Goal: Task Accomplishment & Management: Use online tool/utility

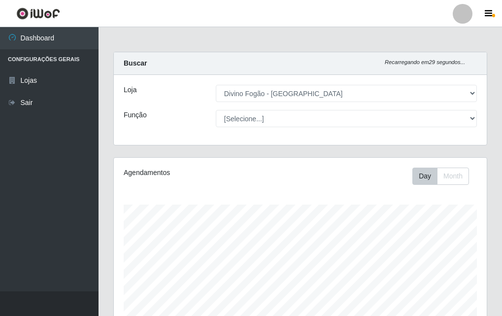
select select "499"
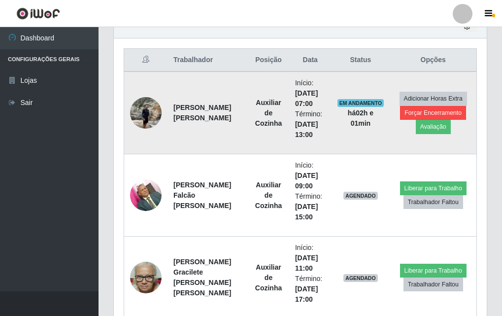
scroll to position [205, 373]
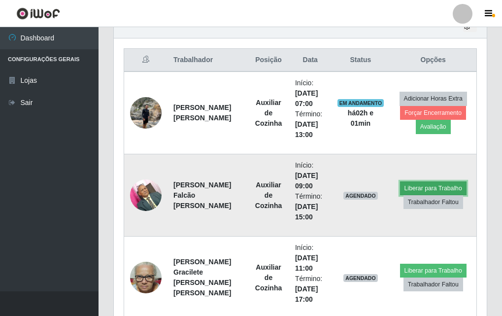
click at [424, 186] on button "Liberar para Trabalho" at bounding box center [433, 188] width 67 height 14
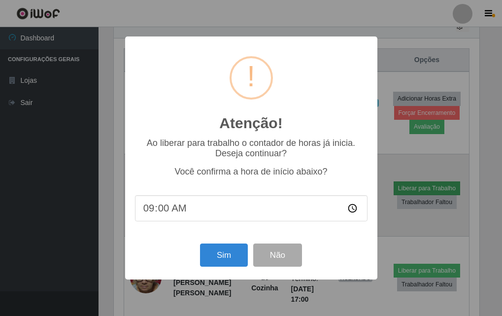
scroll to position [205, 368]
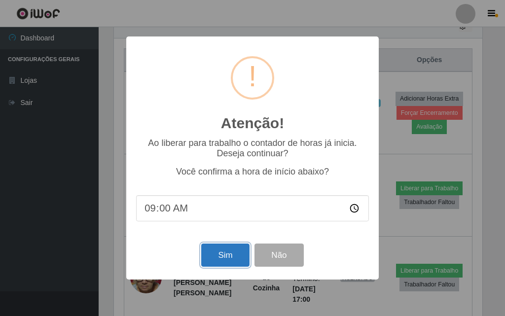
click at [232, 260] on button "Sim" at bounding box center [225, 255] width 48 height 23
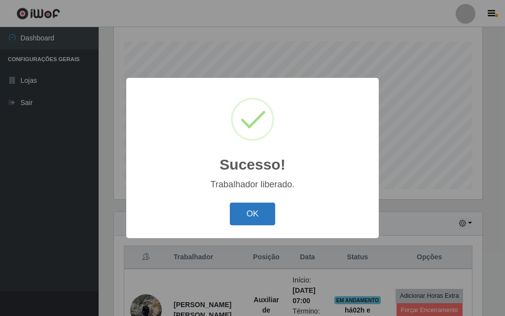
click at [271, 215] on button "OK" at bounding box center [253, 214] width 46 height 23
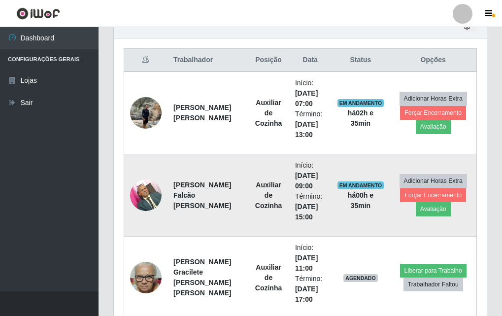
scroll to position [459, 0]
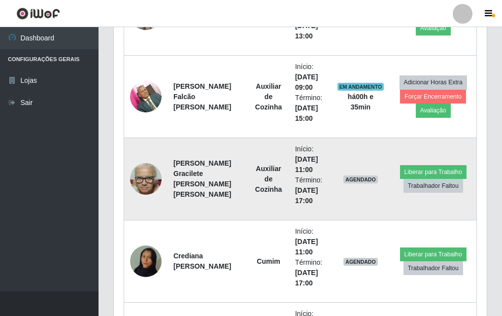
click at [155, 171] on img at bounding box center [146, 179] width 32 height 42
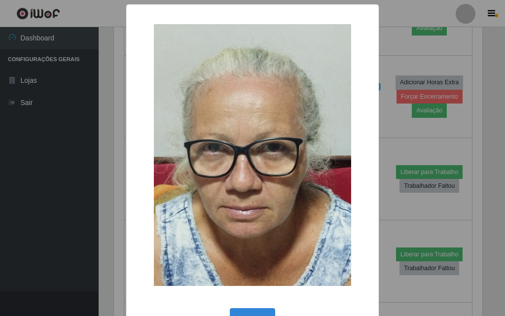
click at [80, 179] on div "× OK Cancel" at bounding box center [252, 158] width 505 height 316
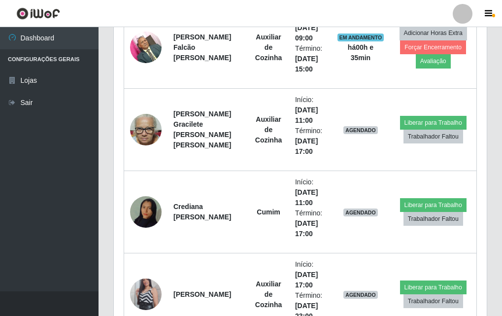
scroll to position [607, 0]
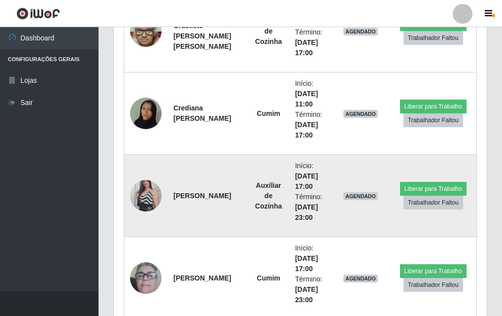
click at [143, 202] on img at bounding box center [146, 196] width 32 height 56
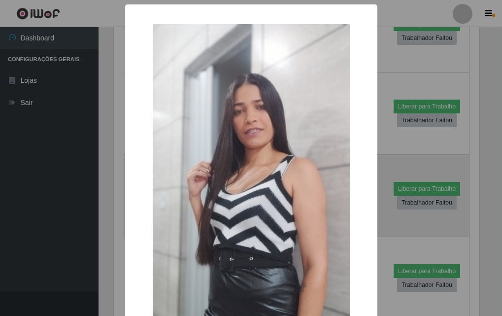
scroll to position [205, 368]
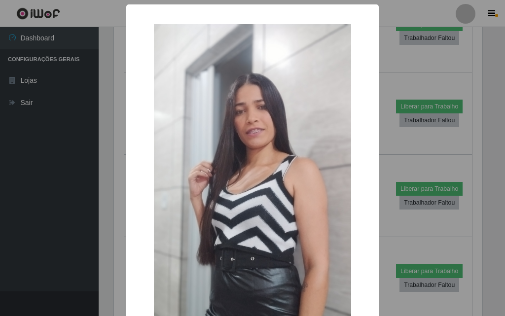
click at [86, 220] on div "× OK Cancel" at bounding box center [252, 158] width 505 height 316
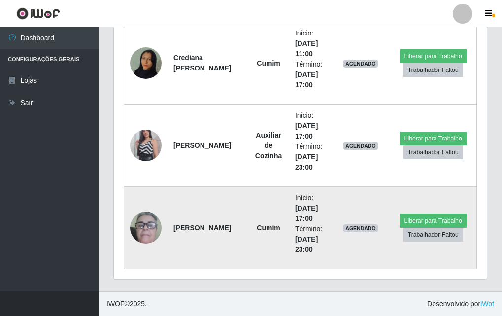
scroll to position [608, 0]
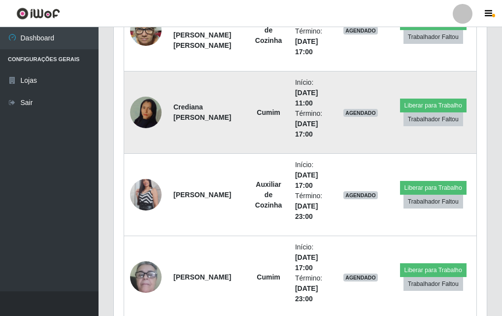
click at [142, 110] on img at bounding box center [146, 112] width 32 height 56
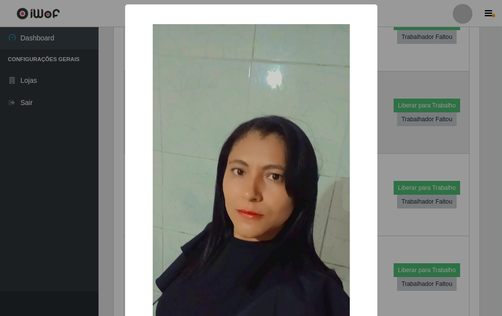
scroll to position [205, 368]
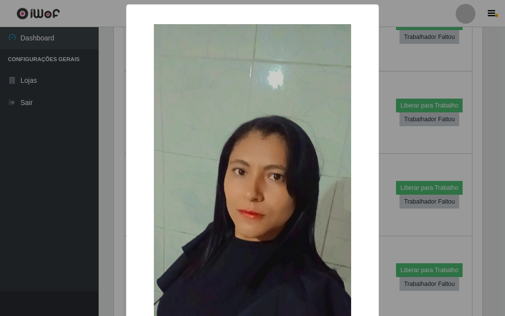
click at [61, 180] on div "× OK Cancel" at bounding box center [252, 158] width 505 height 316
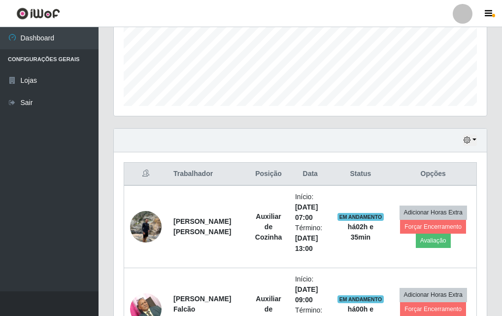
scroll to position [345, 0]
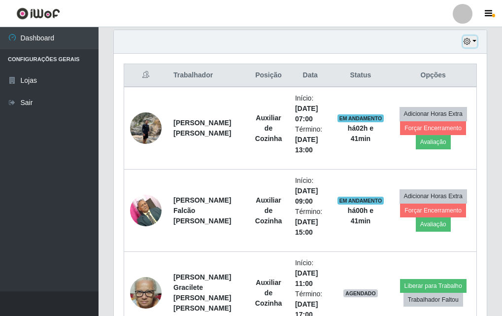
click at [467, 45] on icon "button" at bounding box center [467, 41] width 7 height 7
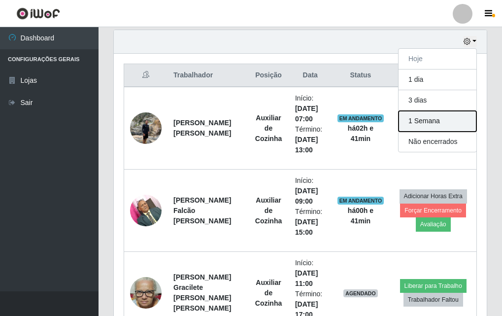
click at [431, 120] on button "1 Semana" at bounding box center [438, 121] width 78 height 21
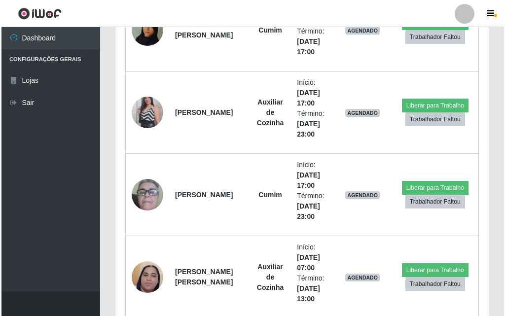
scroll to position [740, 0]
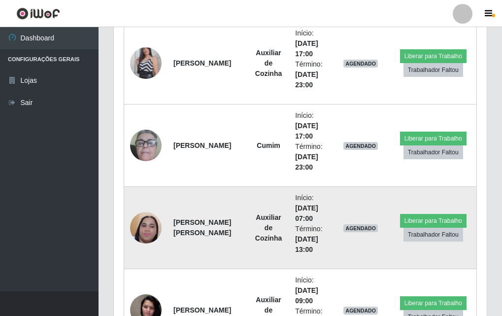
click at [138, 233] on img at bounding box center [146, 228] width 32 height 70
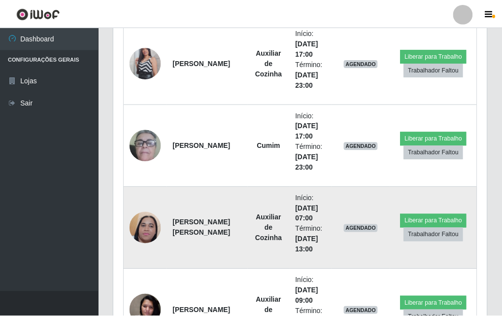
scroll to position [205, 368]
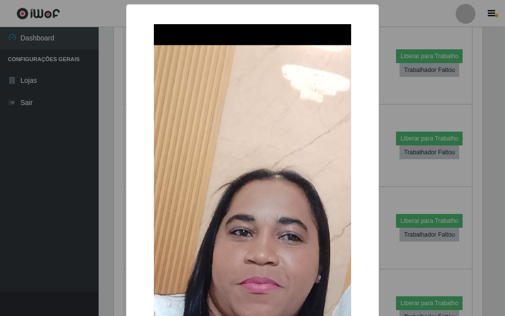
click at [93, 236] on div "× OK Cancel" at bounding box center [252, 158] width 505 height 316
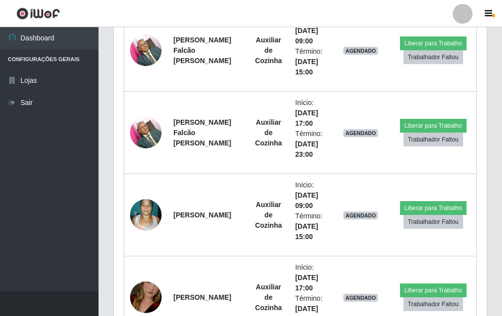
scroll to position [2712, 0]
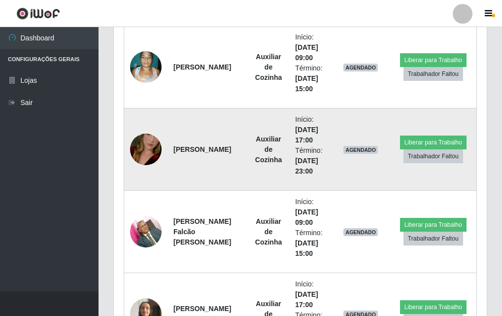
click at [159, 144] on img at bounding box center [146, 149] width 32 height 56
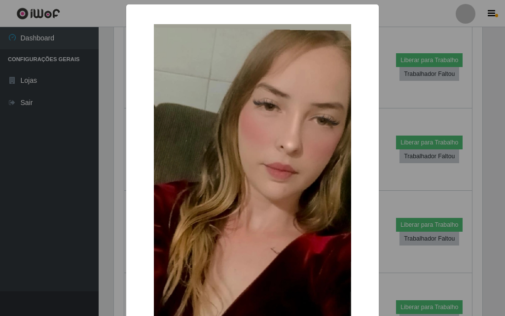
click at [40, 211] on div "× OK Cancel" at bounding box center [252, 158] width 505 height 316
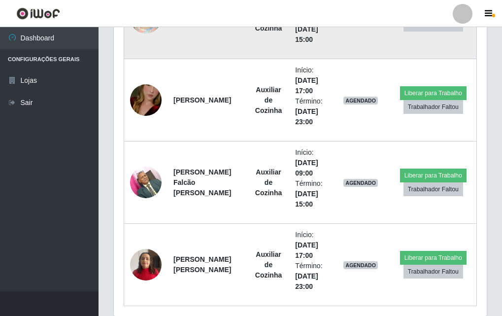
scroll to position [2798, 0]
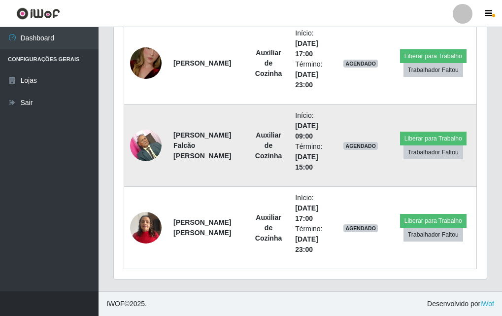
click at [143, 138] on img at bounding box center [146, 145] width 32 height 42
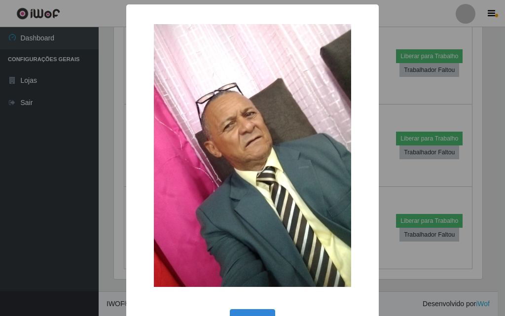
click at [112, 171] on div "× OK Cancel" at bounding box center [252, 158] width 505 height 316
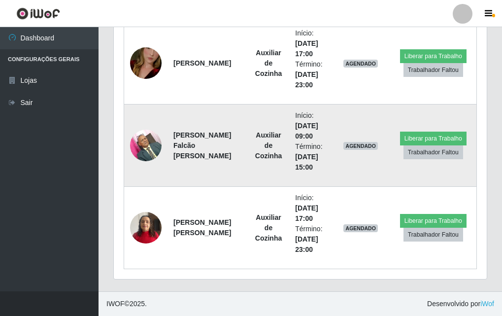
scroll to position [205, 373]
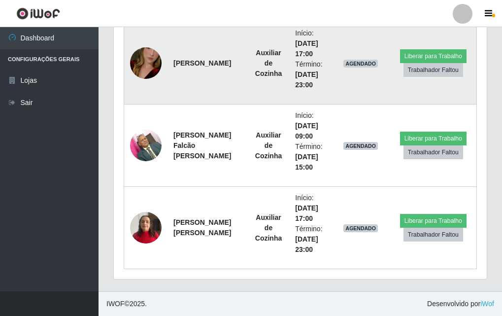
click at [125, 49] on td at bounding box center [146, 63] width 44 height 82
click at [146, 65] on img at bounding box center [146, 63] width 32 height 56
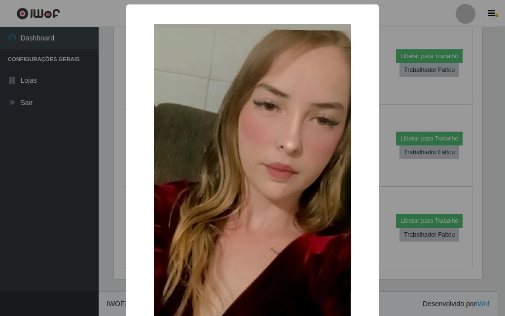
click at [92, 164] on div "× OK Cancel" at bounding box center [252, 158] width 505 height 316
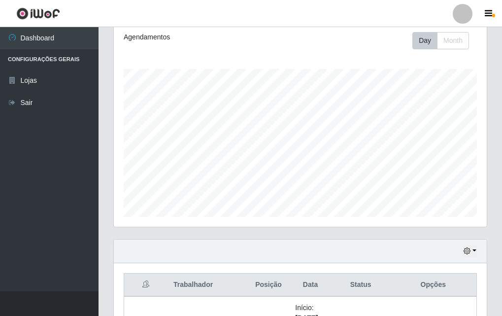
scroll to position [0, 0]
